Goal: Obtain resource: Download file/media

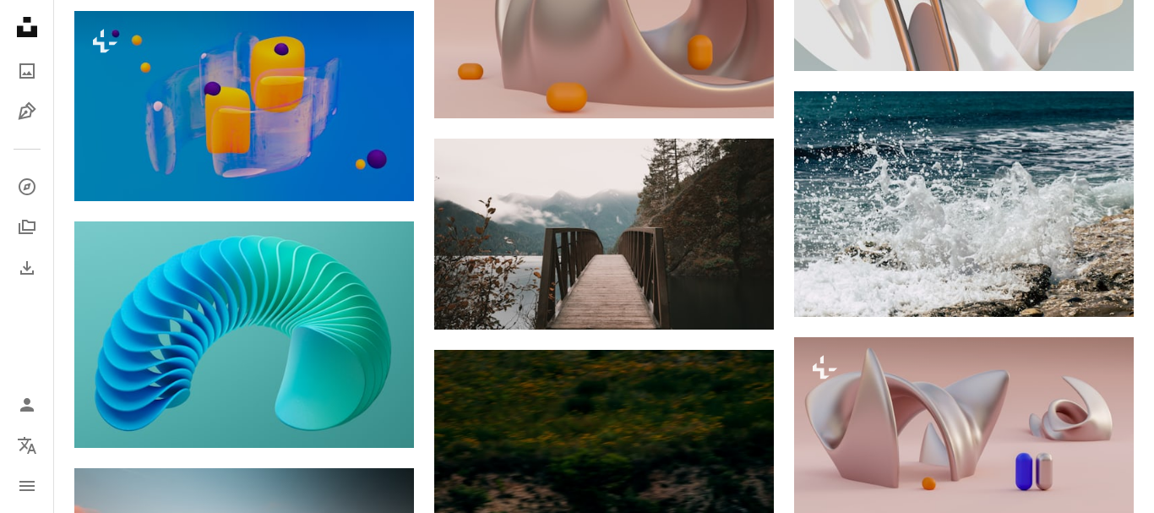
scroll to position [51853, 0]
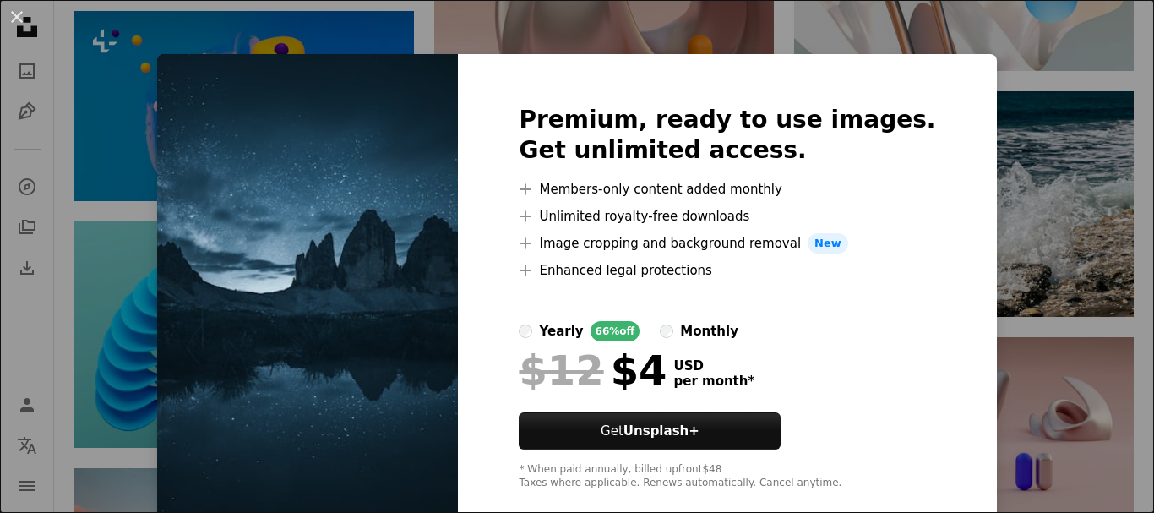
click at [364, 220] on img at bounding box center [307, 297] width 301 height 486
click at [0, 263] on div "An X shape Premium, ready to use images. Get unlimited access. A plus sign Memb…" at bounding box center [577, 256] width 1154 height 513
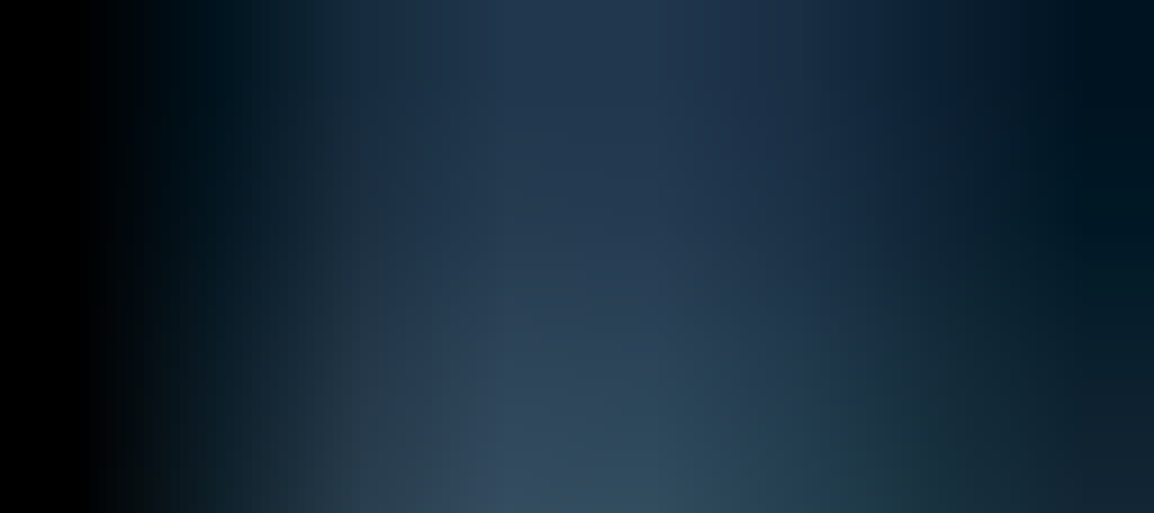
scroll to position [52191, 0]
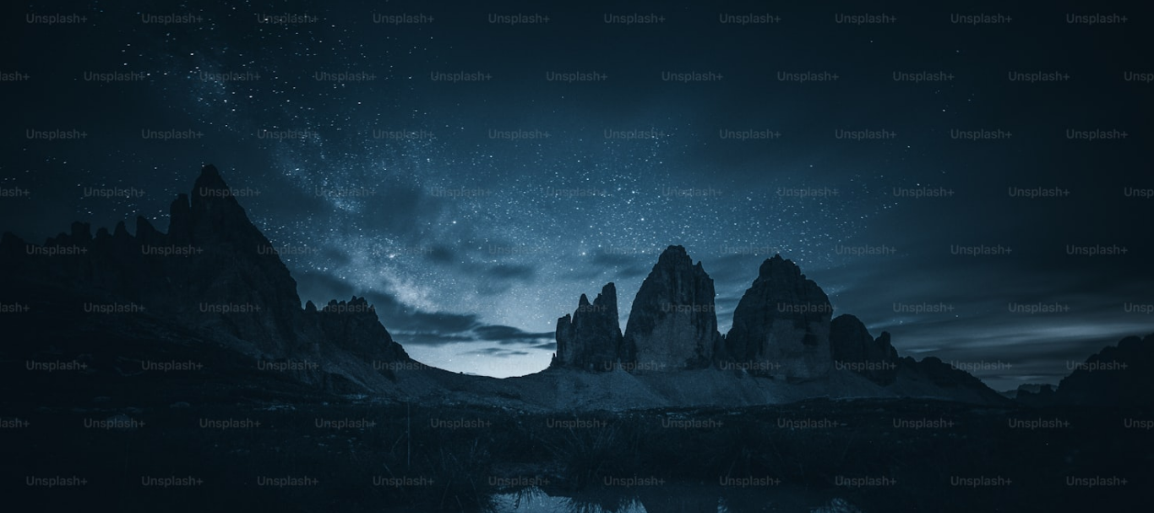
click at [579, 181] on img "Zoom out on this image" at bounding box center [576, 384] width 1155 height 771
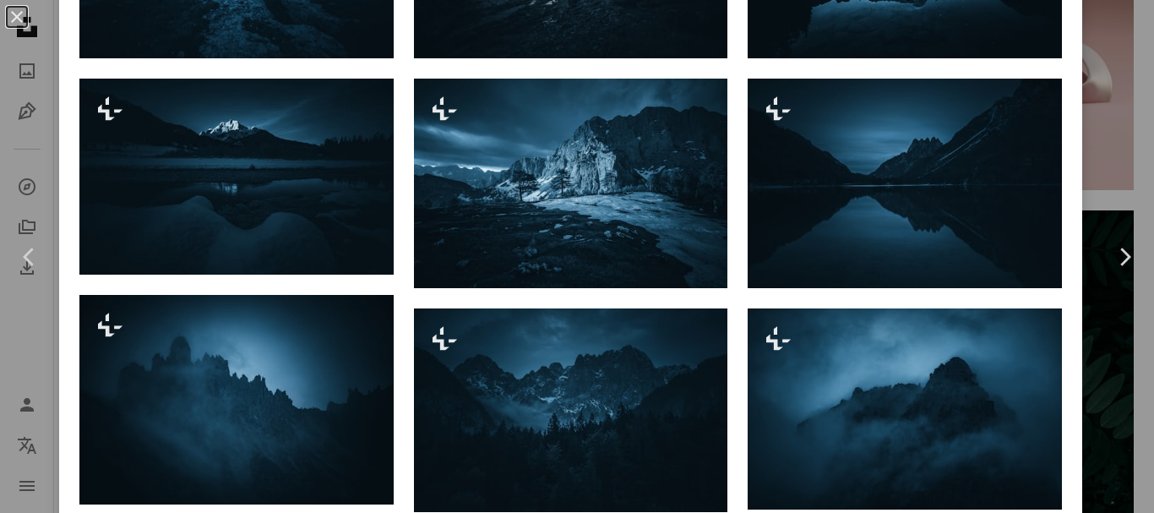
scroll to position [1122, 0]
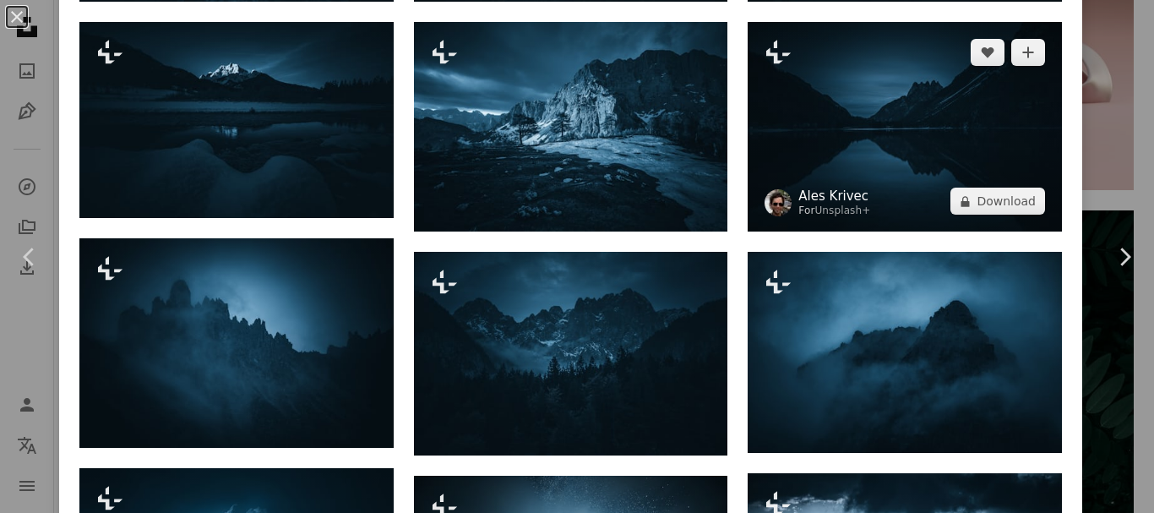
click at [833, 187] on link "Ales Krivec" at bounding box center [834, 195] width 72 height 17
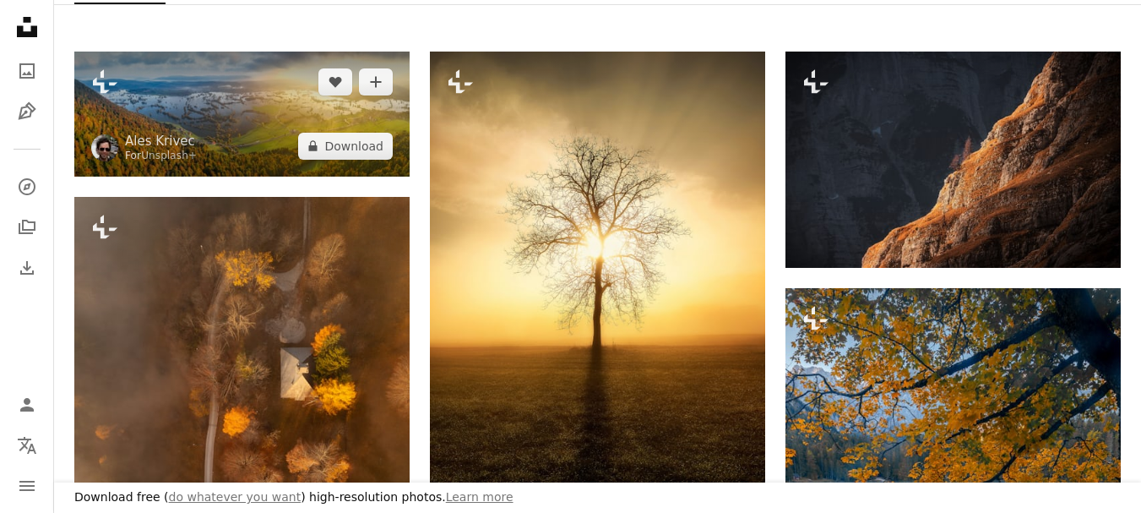
scroll to position [507, 0]
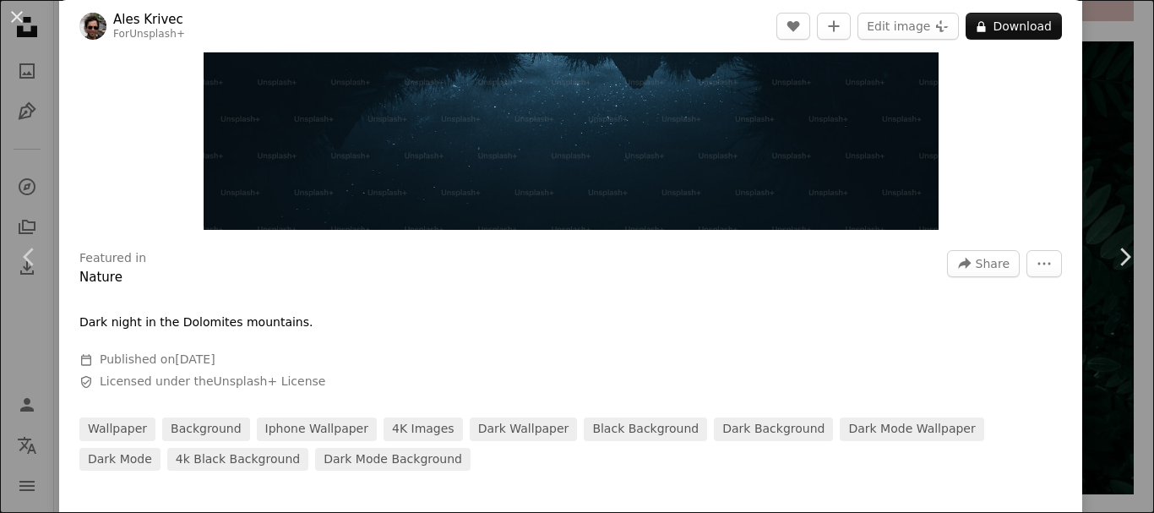
scroll to position [338, 0]
